Goal: Obtain resource: Download file/media

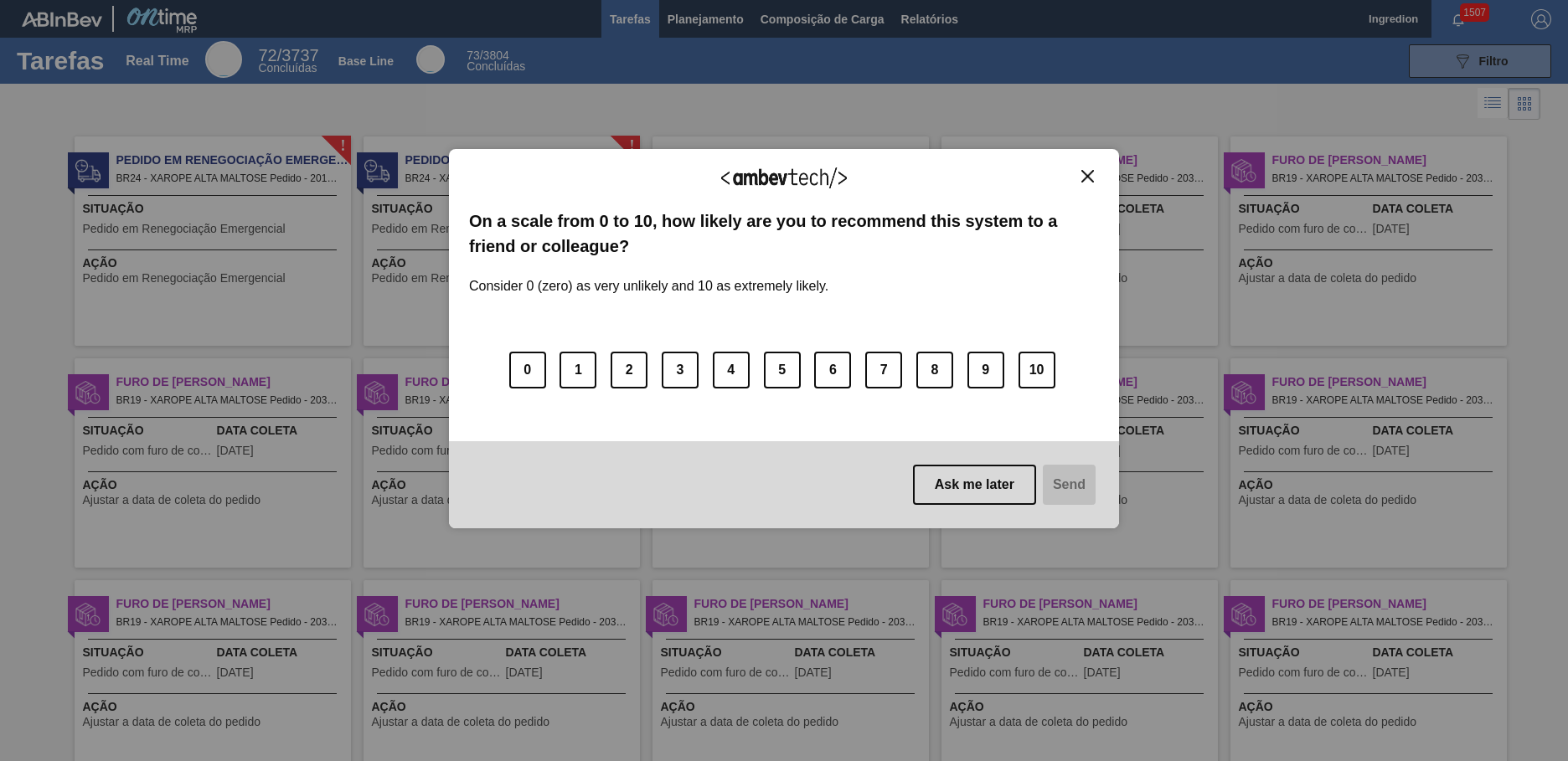
click at [1087, 176] on img "Close" at bounding box center [1087, 176] width 13 height 13
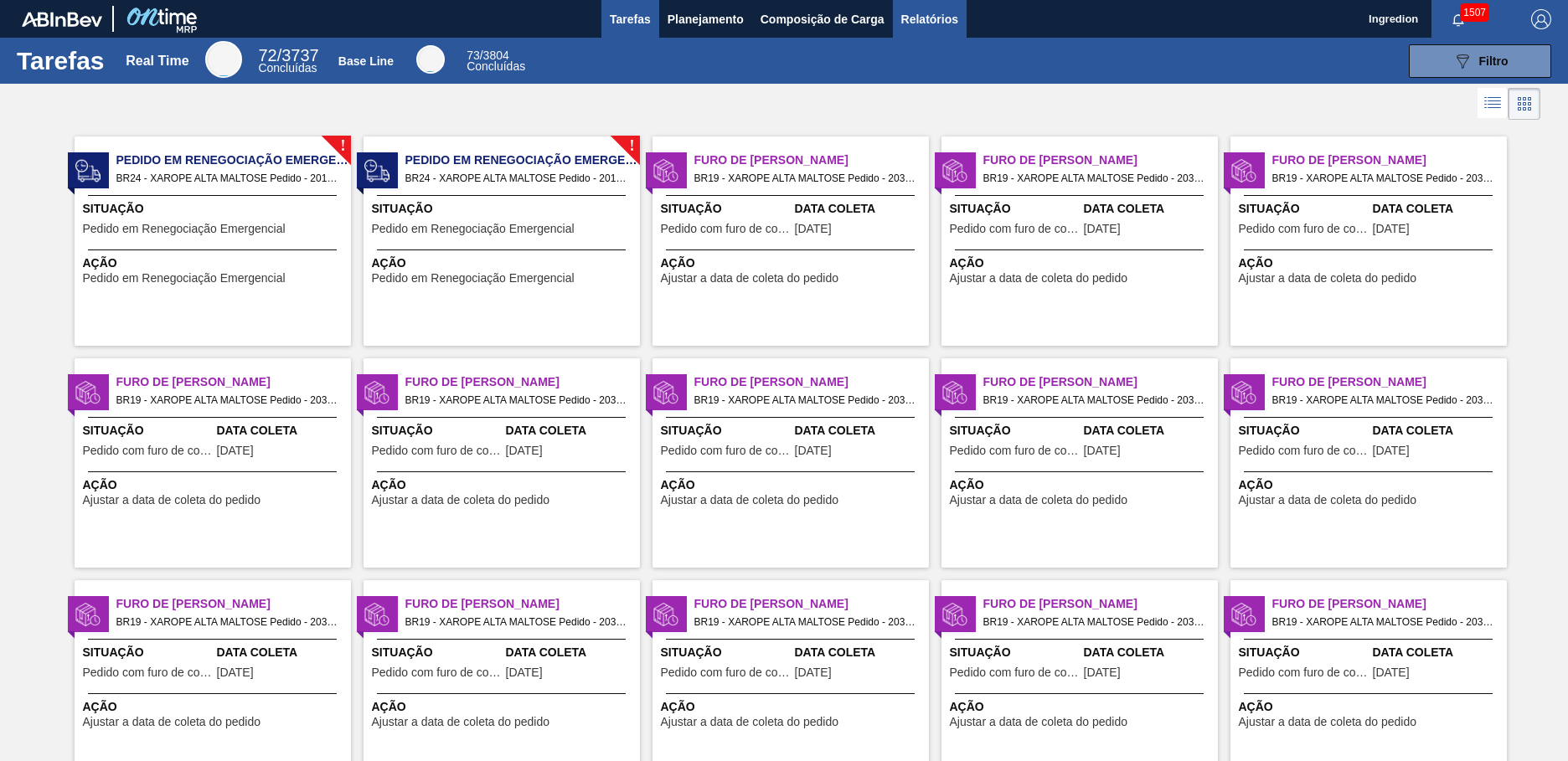
click at [927, 18] on span "Relatórios" at bounding box center [929, 19] width 57 height 20
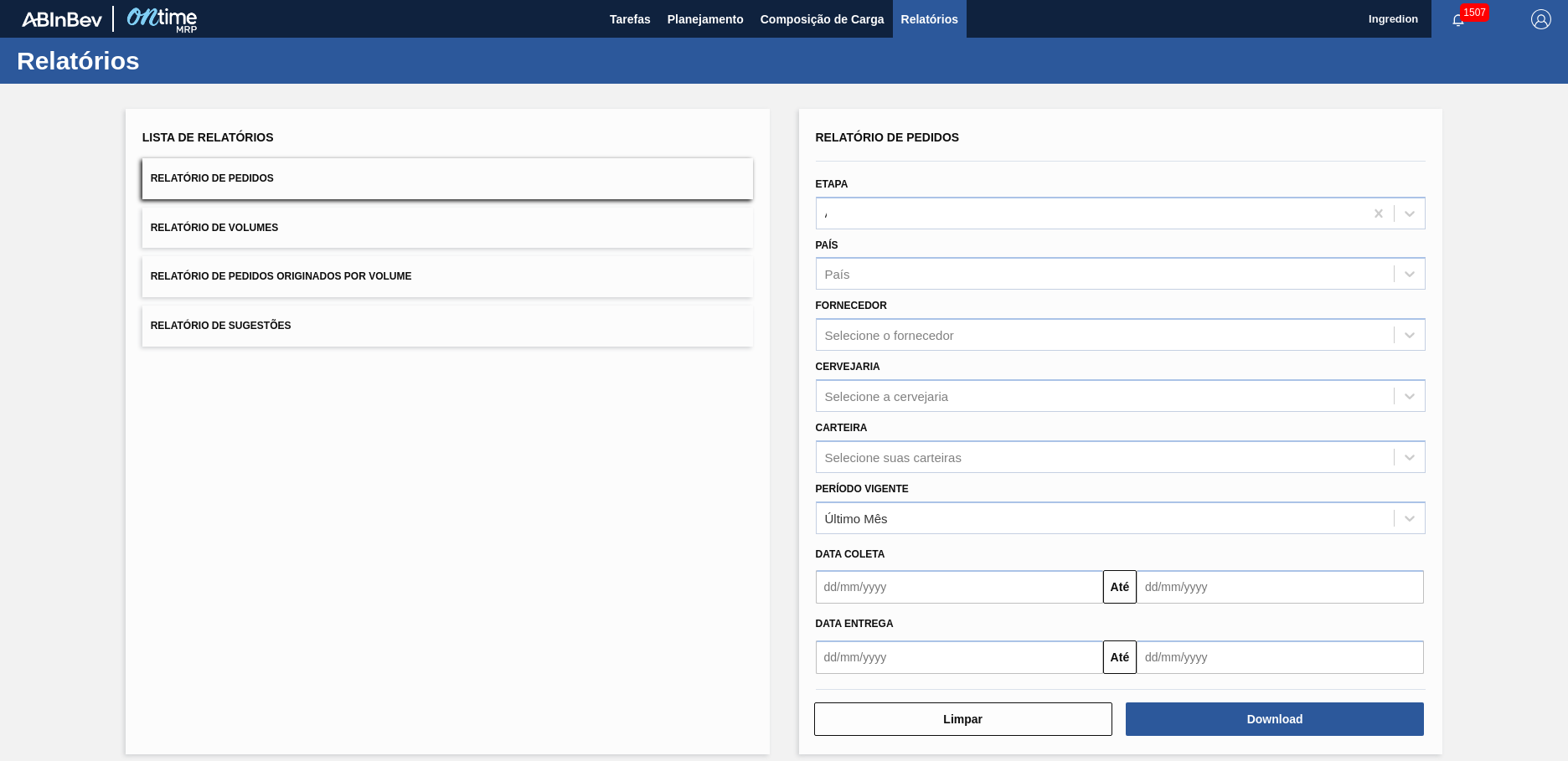
type input "Aguardando Faturamento"
type input "Xarope"
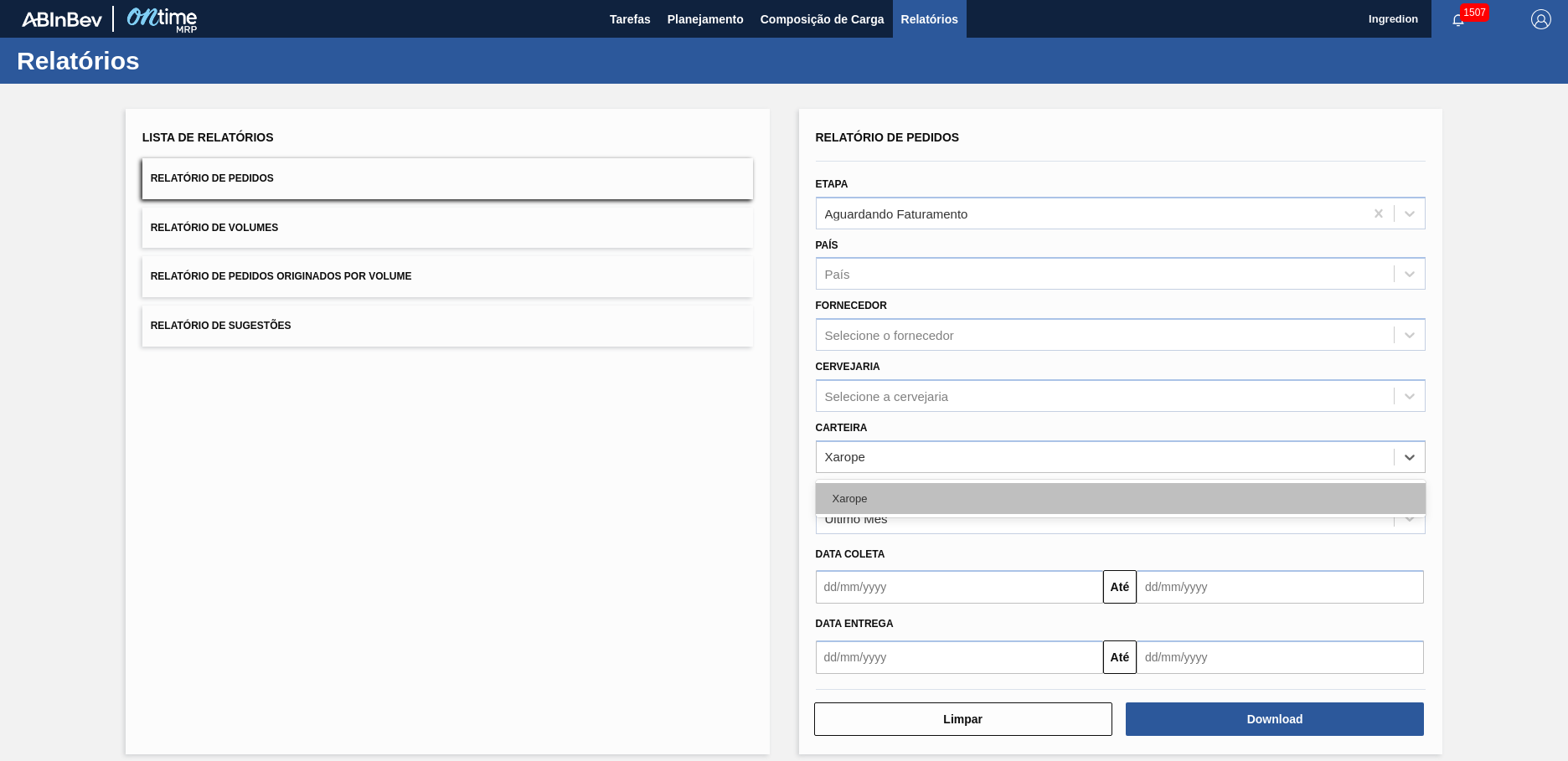
click at [1118, 498] on div "Xarope" at bounding box center [1121, 499] width 611 height 31
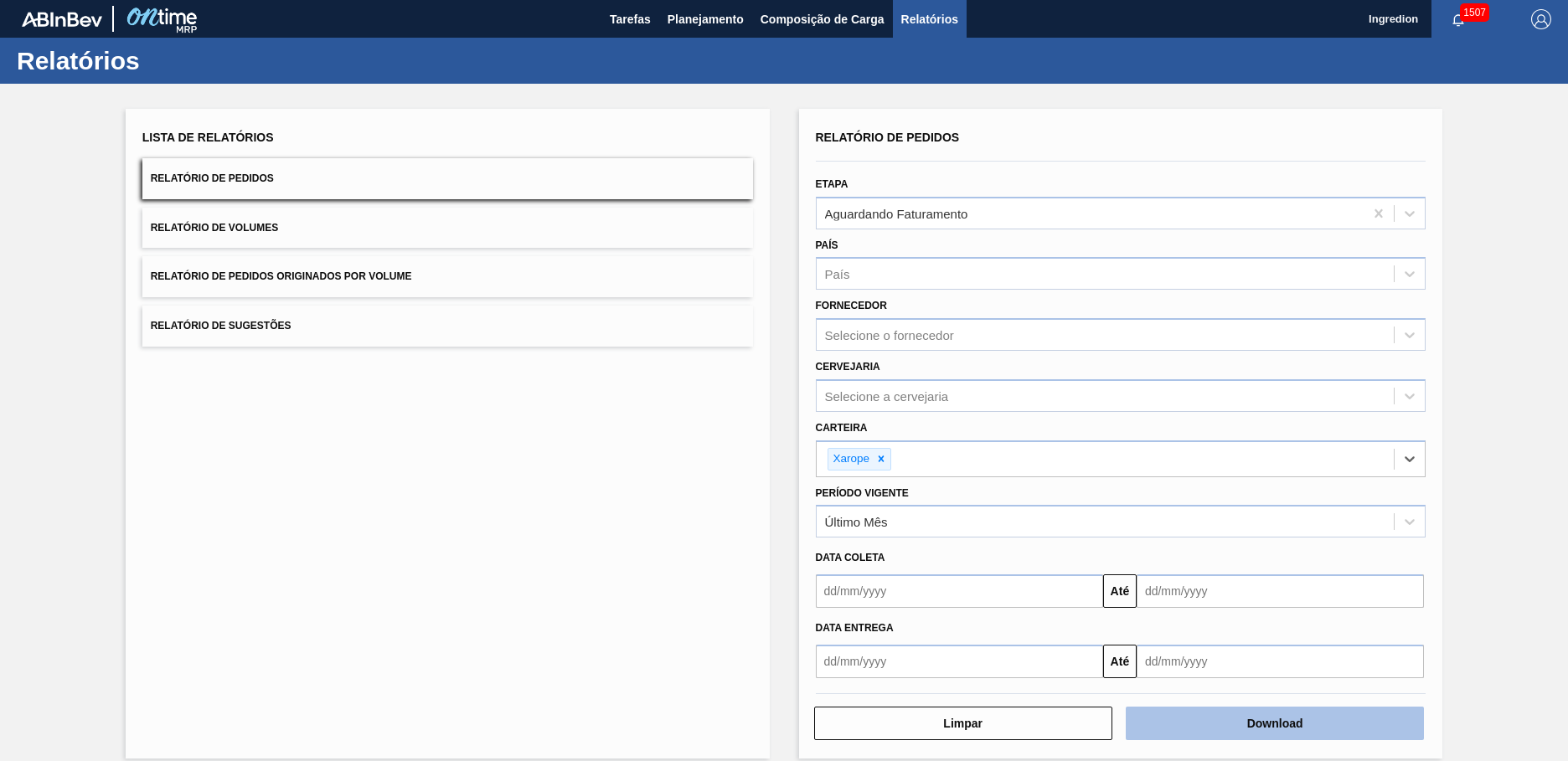
click at [1272, 723] on button "Download" at bounding box center [1274, 722] width 298 height 33
